Goal: Task Accomplishment & Management: Manage account settings

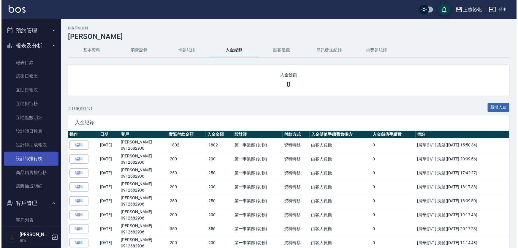
scroll to position [27, 0]
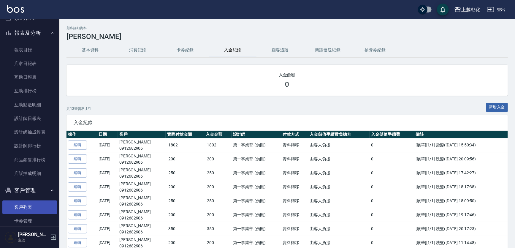
click at [27, 212] on link "客戶列表" at bounding box center [29, 207] width 55 height 14
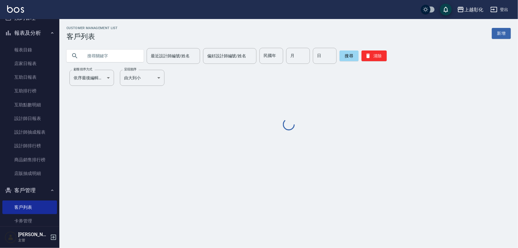
click at [114, 56] on input "text" at bounding box center [111, 56] width 56 height 16
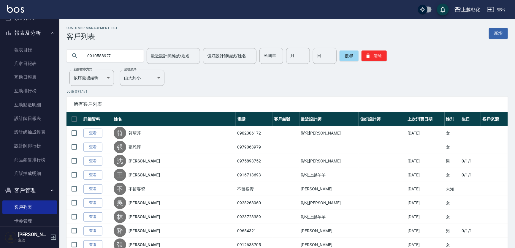
type input "0910588927"
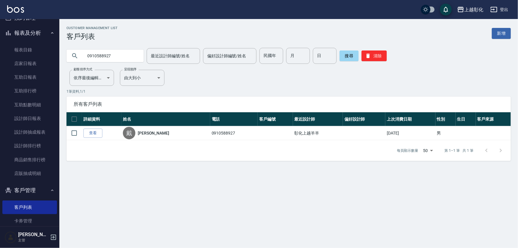
click at [93, 138] on link "查看" at bounding box center [92, 133] width 19 height 9
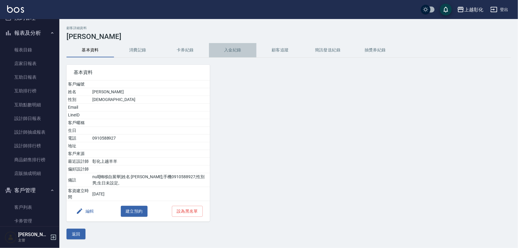
click at [228, 52] on button "入金紀錄" at bounding box center [232, 50] width 47 height 14
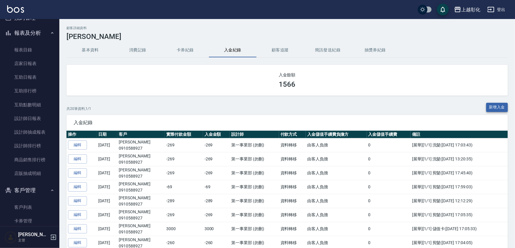
click at [506, 110] on button "新增入金" at bounding box center [497, 107] width 22 height 9
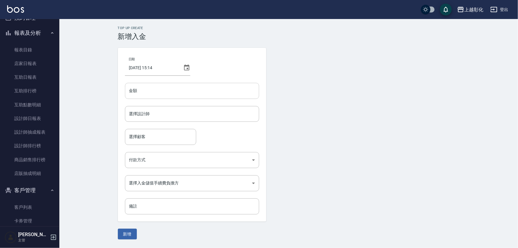
click at [145, 88] on input "金額" at bounding box center [192, 91] width 134 height 16
type input "-1"
type input "-269"
click at [141, 114] on div "選擇設計師 選擇設計師" at bounding box center [192, 114] width 134 height 16
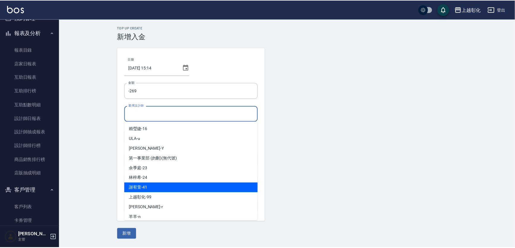
scroll to position [33, 0]
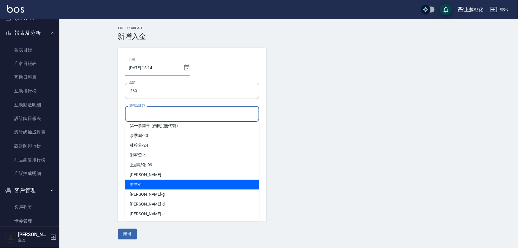
click at [146, 180] on div "羊羊 -n" at bounding box center [192, 185] width 134 height 10
type input "羊羊-n"
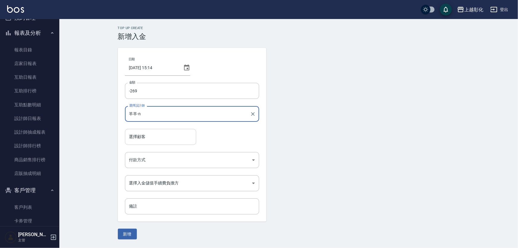
click at [155, 140] on input "選擇顧客" at bounding box center [161, 136] width 66 height 10
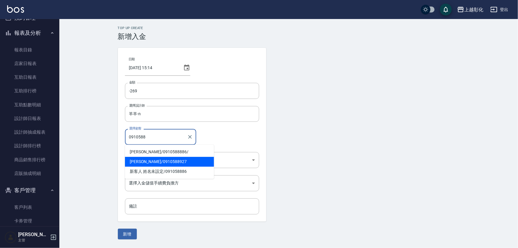
click at [155, 166] on span "戴宗坤 / 0910588927" at bounding box center [169, 162] width 89 height 10
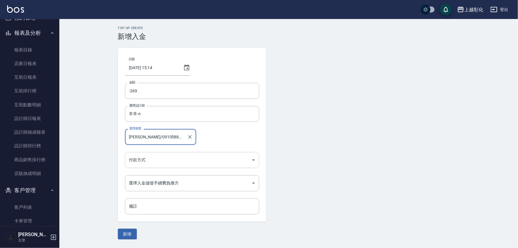
type input "戴宗坤/0910588927"
click at [150, 163] on body "上越彰化 登出 櫃檯作業 打帳單 帳單列表 現金收支登錄 材料自購登錄 每日結帳 排班表 現場電腦打卡 預約管理 預約管理 單日預約紀錄 單週預約紀錄 報表及…" at bounding box center [259, 124] width 518 height 248
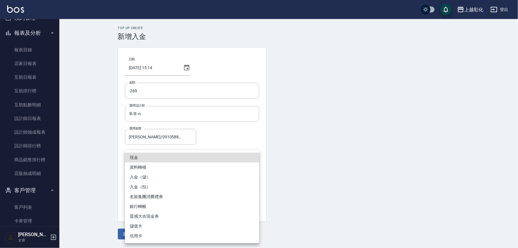
click at [148, 184] on li "入金（扣）" at bounding box center [192, 187] width 134 height 10
type input "入金（扣）"
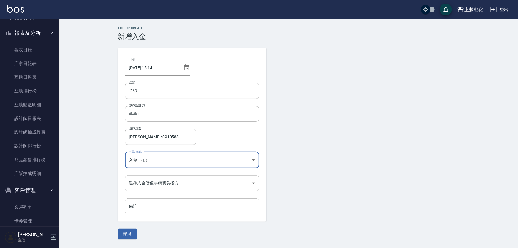
click at [149, 181] on body "上越彰化 登出 櫃檯作業 打帳單 帳單列表 現金收支登錄 材料自購登錄 每日結帳 排班表 現場電腦打卡 預約管理 預約管理 單日預約紀錄 單週預約紀錄 報表及…" at bounding box center [259, 124] width 518 height 248
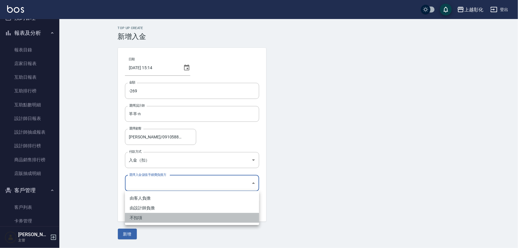
click at [138, 218] on li "不扣項" at bounding box center [192, 218] width 134 height 10
type input "WITHOUTHANDLINGFEE"
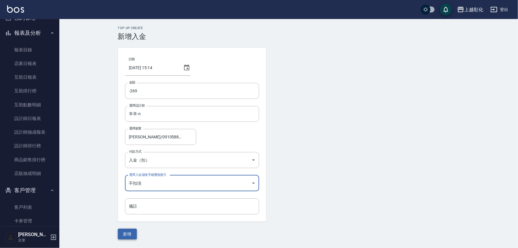
click at [128, 233] on button "新增" at bounding box center [127, 234] width 19 height 11
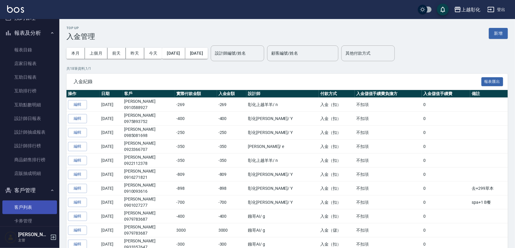
click at [26, 211] on link "客戶列表" at bounding box center [29, 207] width 55 height 14
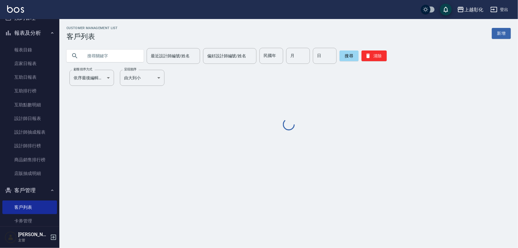
click at [110, 56] on input "text" at bounding box center [111, 56] width 56 height 16
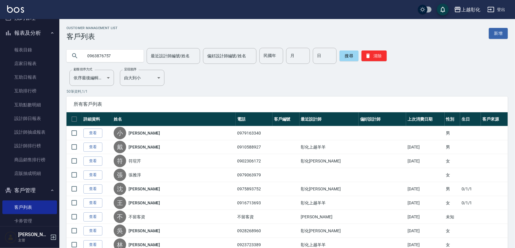
type input "0963876757"
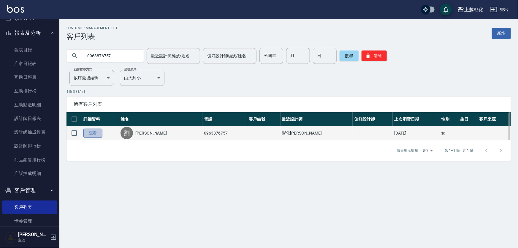
click at [90, 133] on link "查看" at bounding box center [92, 133] width 19 height 9
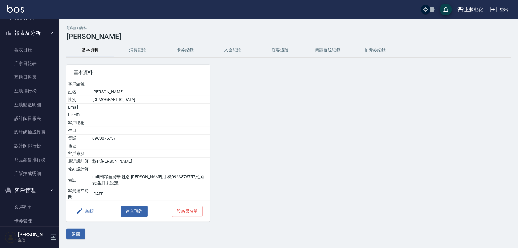
click at [231, 50] on button "入金紀錄" at bounding box center [232, 50] width 47 height 14
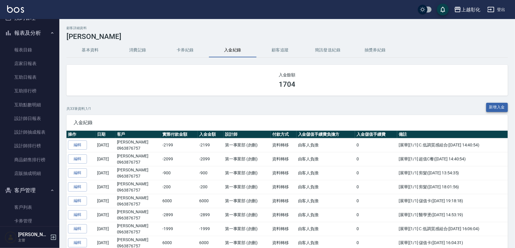
click at [495, 109] on button "新增入金" at bounding box center [497, 107] width 22 height 9
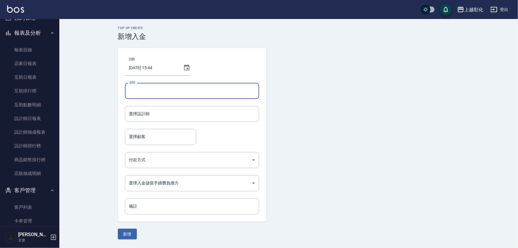
click at [137, 91] on input "金額" at bounding box center [192, 91] width 134 height 16
click at [148, 107] on div "選擇設計師" at bounding box center [192, 114] width 134 height 16
type input "-740"
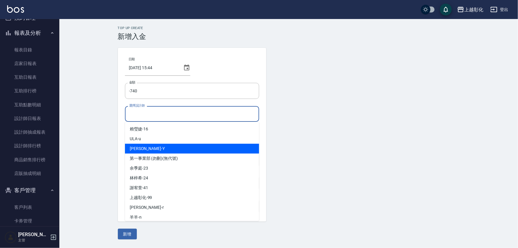
click at [153, 145] on div "YURI -Y" at bounding box center [192, 149] width 134 height 10
type input "YURI-Y"
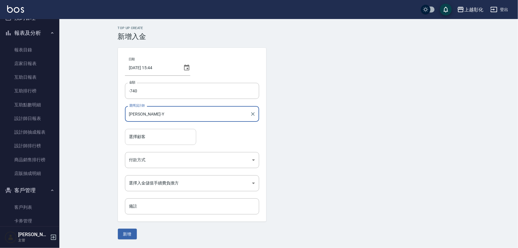
click at [158, 142] on div "選擇顧客" at bounding box center [160, 137] width 71 height 16
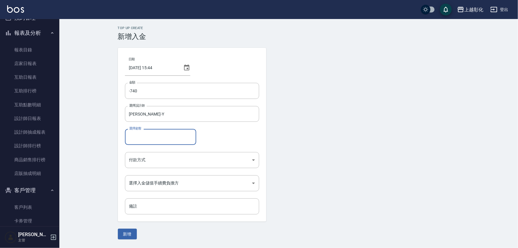
click at [171, 137] on input "選擇顧客" at bounding box center [161, 136] width 66 height 10
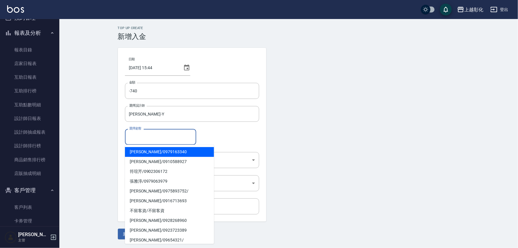
click at [171, 137] on input "選擇顧客" at bounding box center [161, 136] width 66 height 10
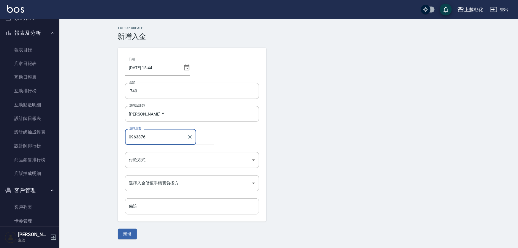
click at [118, 229] on button "新增" at bounding box center [127, 234] width 19 height 11
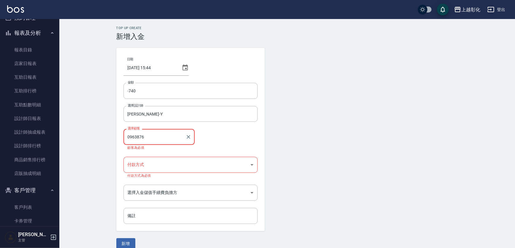
type input "劉宇蓁/0963876757"
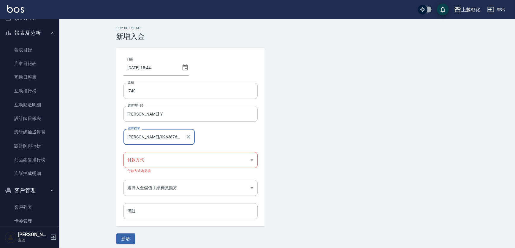
click at [161, 160] on body "上越彰化 登出 櫃檯作業 打帳單 帳單列表 現金收支登錄 材料自購登錄 每日結帳 排班表 現場電腦打卡 預約管理 預約管理 單日預約紀錄 單週預約紀錄 報表及…" at bounding box center [257, 125] width 515 height 251
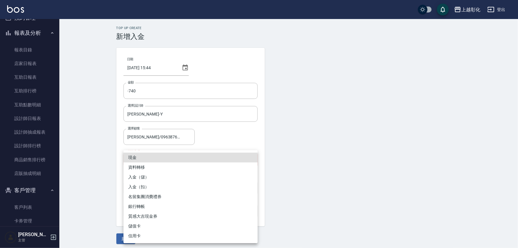
click at [151, 187] on li "入金（扣）" at bounding box center [190, 187] width 134 height 10
type input "入金（扣）"
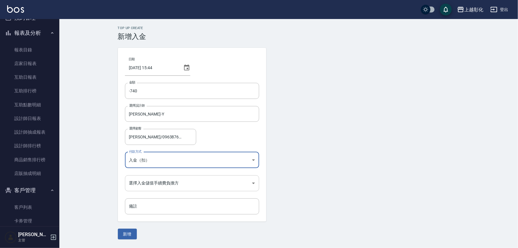
click at [145, 183] on body "上越彰化 登出 櫃檯作業 打帳單 帳單列表 現金收支登錄 材料自購登錄 每日結帳 排班表 現場電腦打卡 預約管理 預約管理 單日預約紀錄 單週預約紀錄 報表及…" at bounding box center [259, 124] width 518 height 248
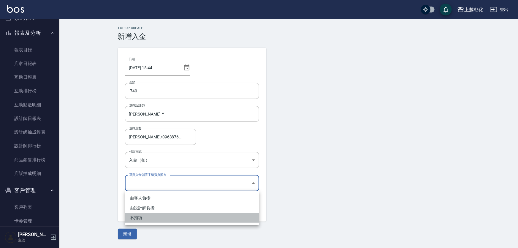
click at [147, 218] on li "不扣項" at bounding box center [192, 218] width 134 height 10
type input "WITHOUTHANDLINGFEE"
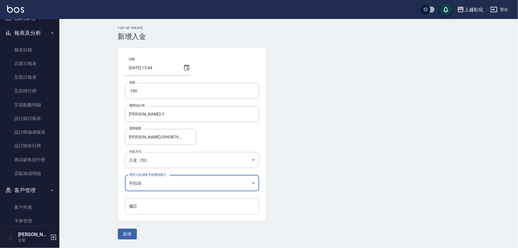
click at [142, 207] on input "備註" at bounding box center [192, 206] width 134 height 16
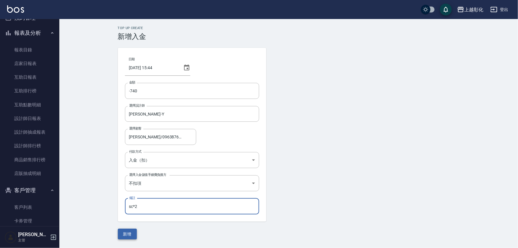
type input "sc*2"
click at [131, 235] on button "新增" at bounding box center [127, 234] width 19 height 11
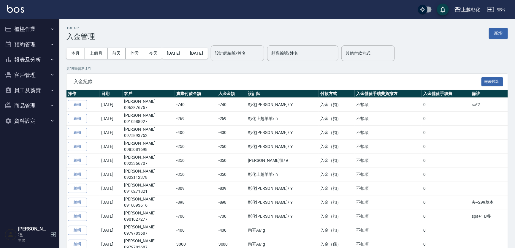
click at [26, 72] on button "客戶管理" at bounding box center [29, 74] width 55 height 15
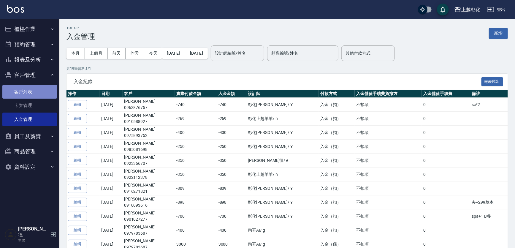
click at [24, 93] on link "客戶列表" at bounding box center [29, 92] width 55 height 14
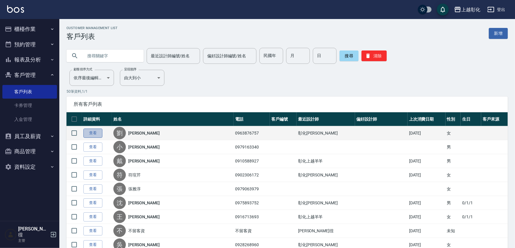
click at [98, 135] on link "查看" at bounding box center [92, 133] width 19 height 9
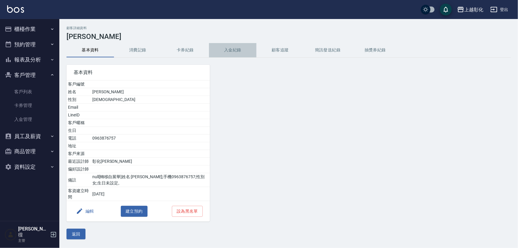
click at [235, 50] on button "入金紀錄" at bounding box center [232, 50] width 47 height 14
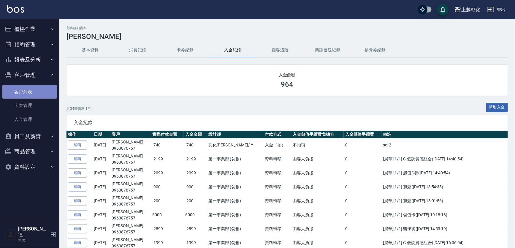
click at [23, 89] on link "客戶列表" at bounding box center [29, 92] width 55 height 14
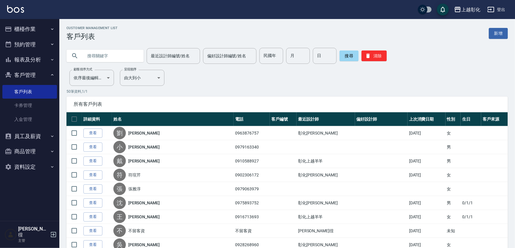
click at [88, 62] on input "text" at bounding box center [111, 56] width 56 height 16
type input "0933519196"
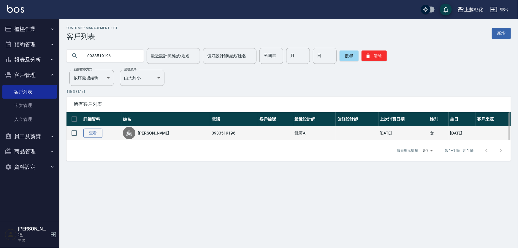
click at [94, 136] on link "查看" at bounding box center [92, 133] width 19 height 9
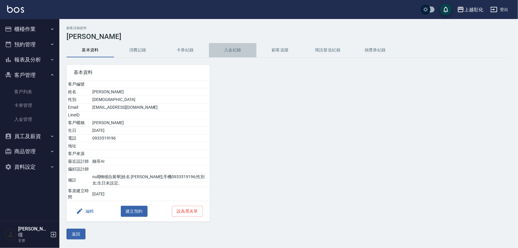
click at [239, 50] on button "入金紀錄" at bounding box center [232, 50] width 47 height 14
